Goal: Subscribe to service/newsletter

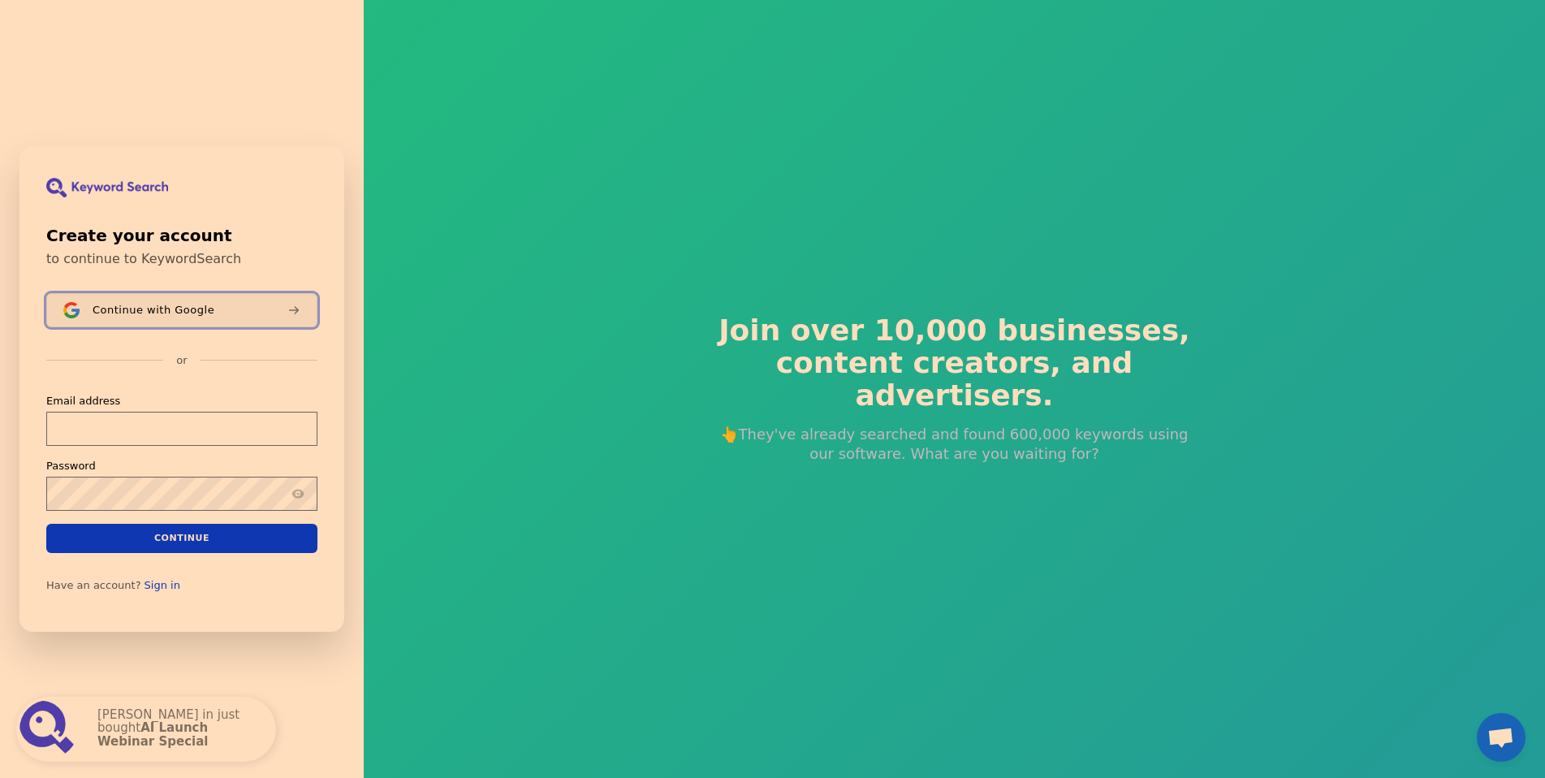
click at [173, 305] on span "Continue with Google" at bounding box center [154, 310] width 122 height 13
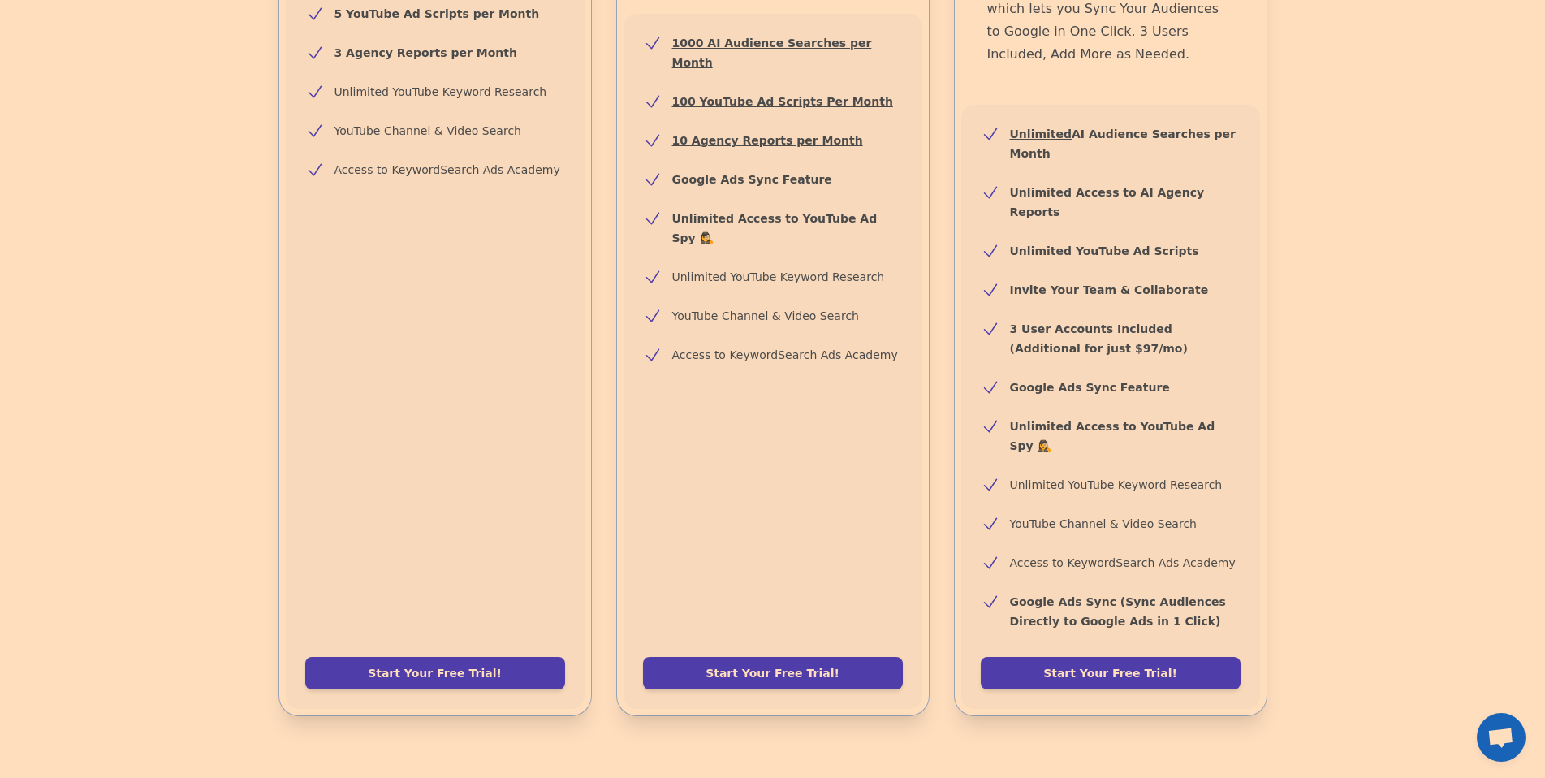
scroll to position [506, 0]
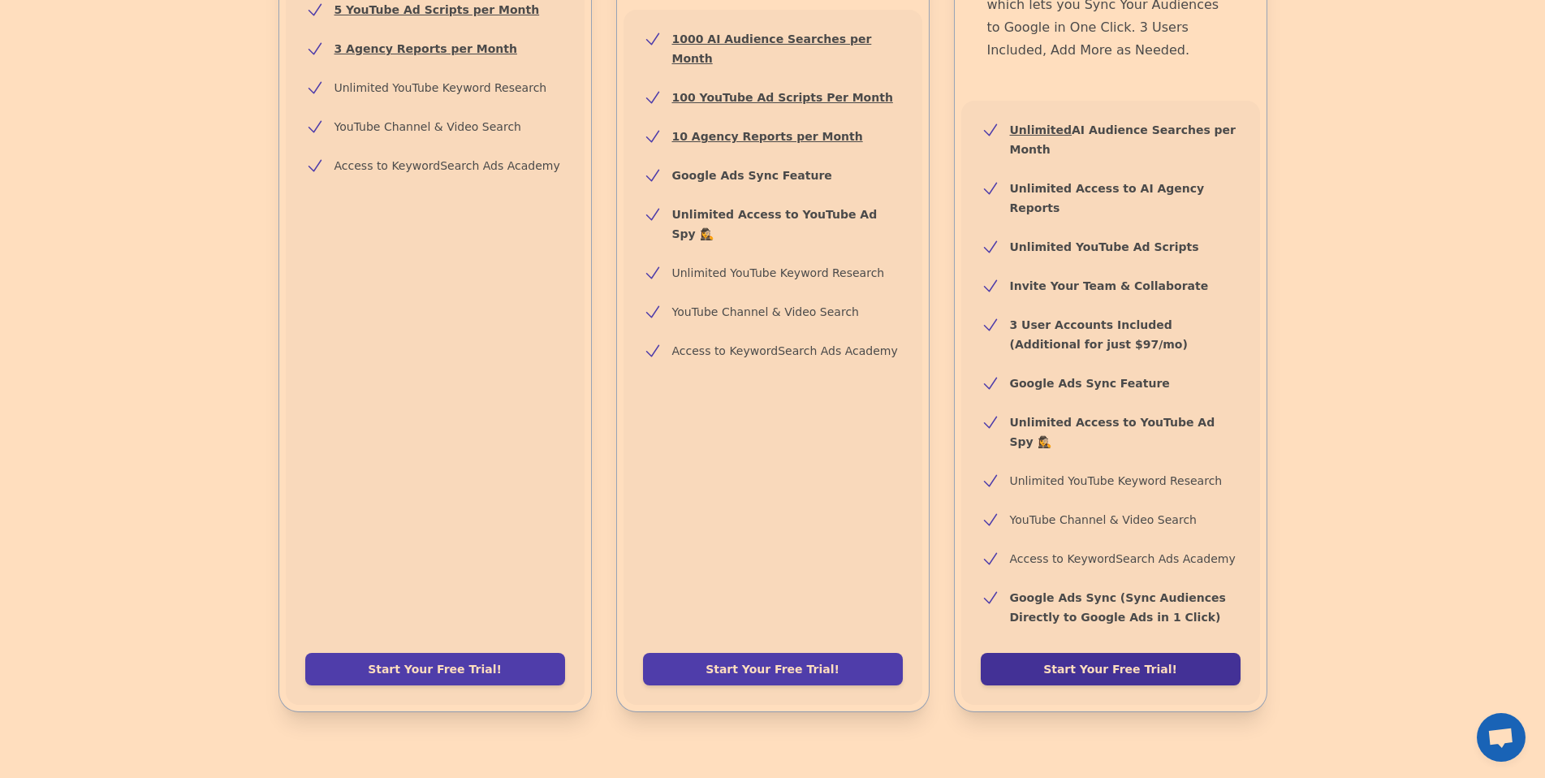
click at [1145, 653] on link "Start Your Free Trial!" at bounding box center [1111, 669] width 260 height 32
